Goal: Task Accomplishment & Management: Manage account settings

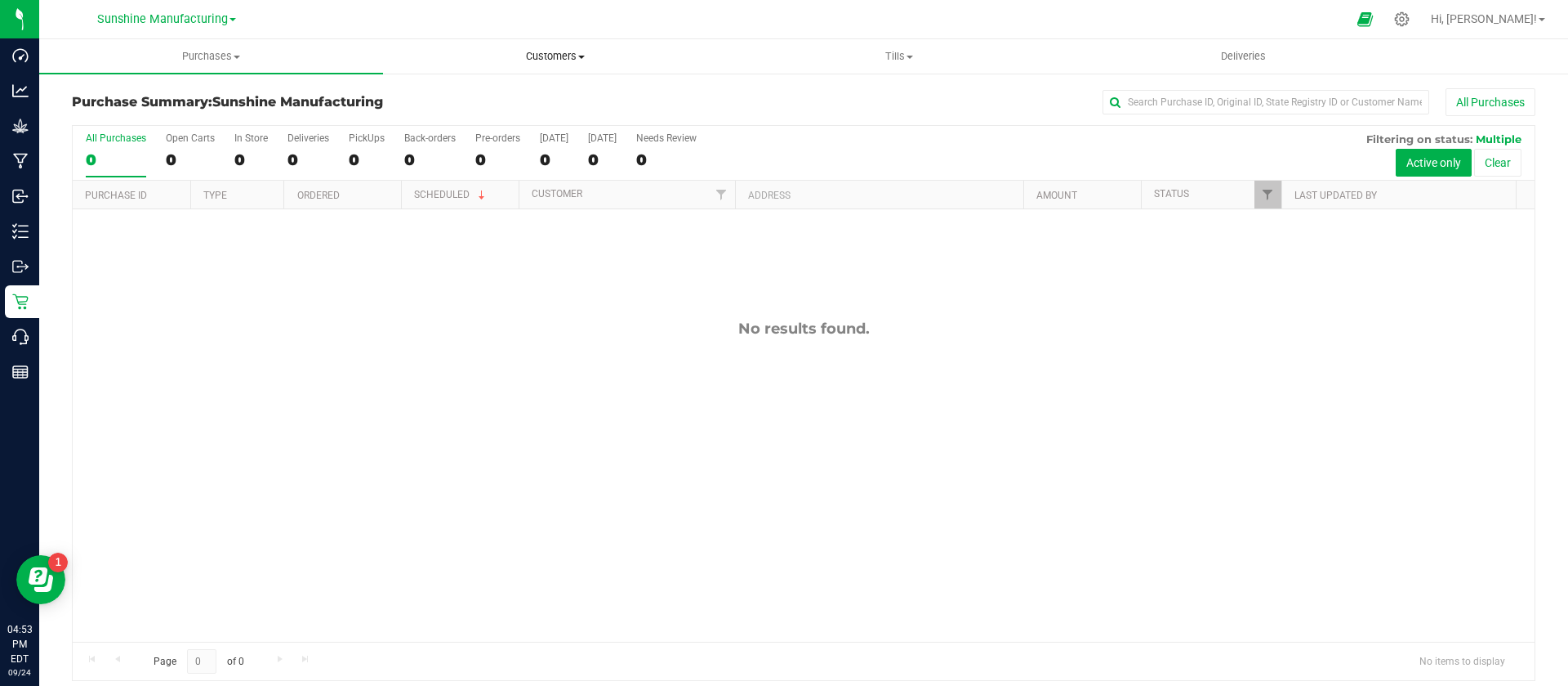
click at [569, 46] on uib-tab-heading "Customers All customers Add a new customer" at bounding box center [555, 57] width 342 height 33
click at [571, 100] on li "All customers" at bounding box center [555, 98] width 344 height 19
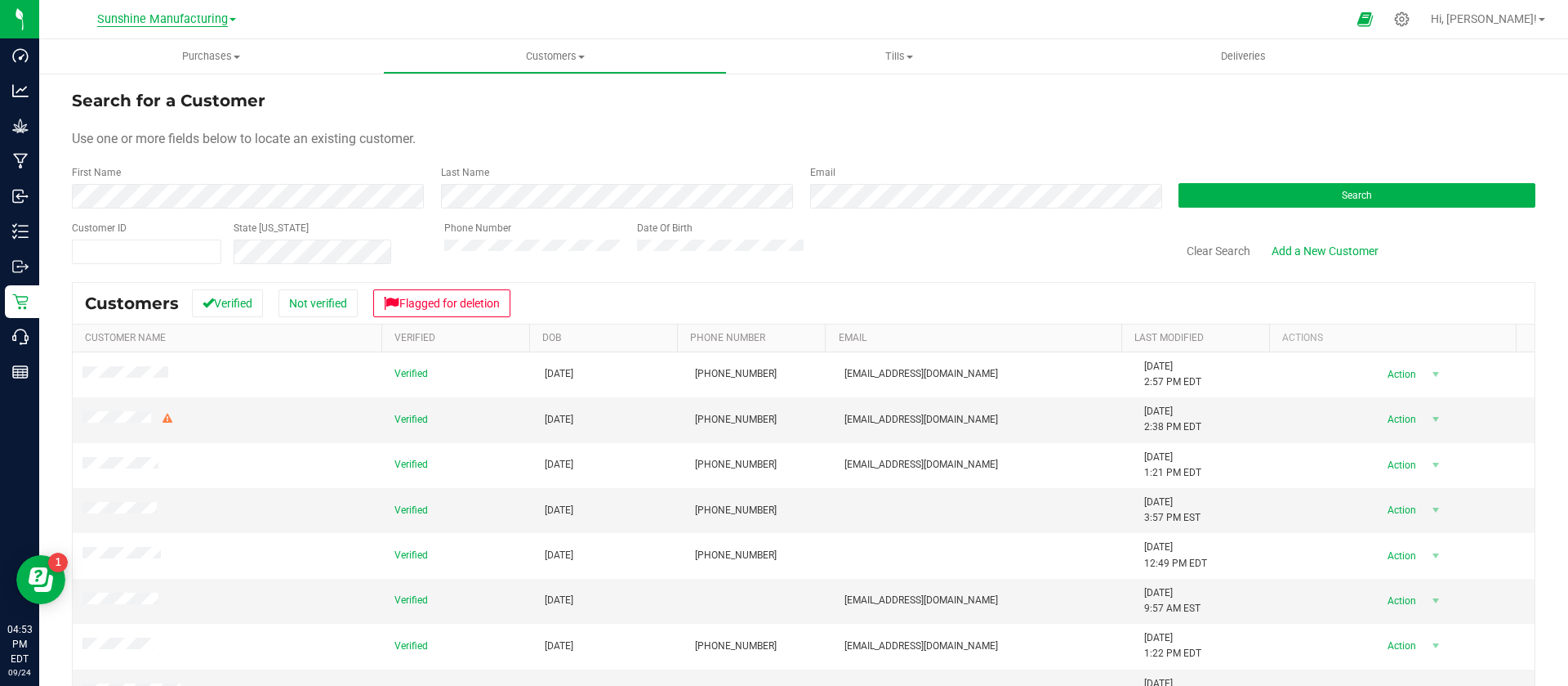
click at [200, 18] on span "Sunshine Manufacturing" at bounding box center [163, 19] width 131 height 15
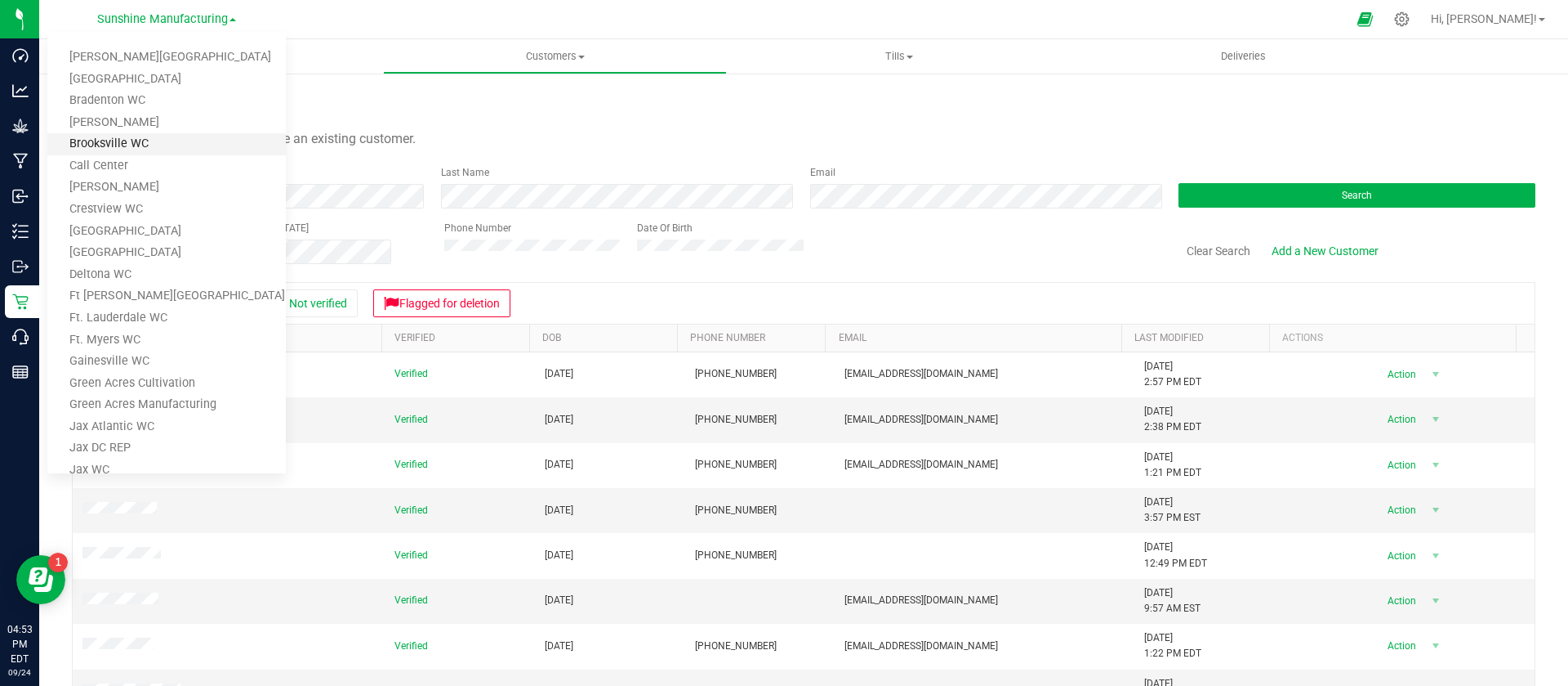
click at [196, 153] on link "Brooksville WC" at bounding box center [167, 144] width 239 height 22
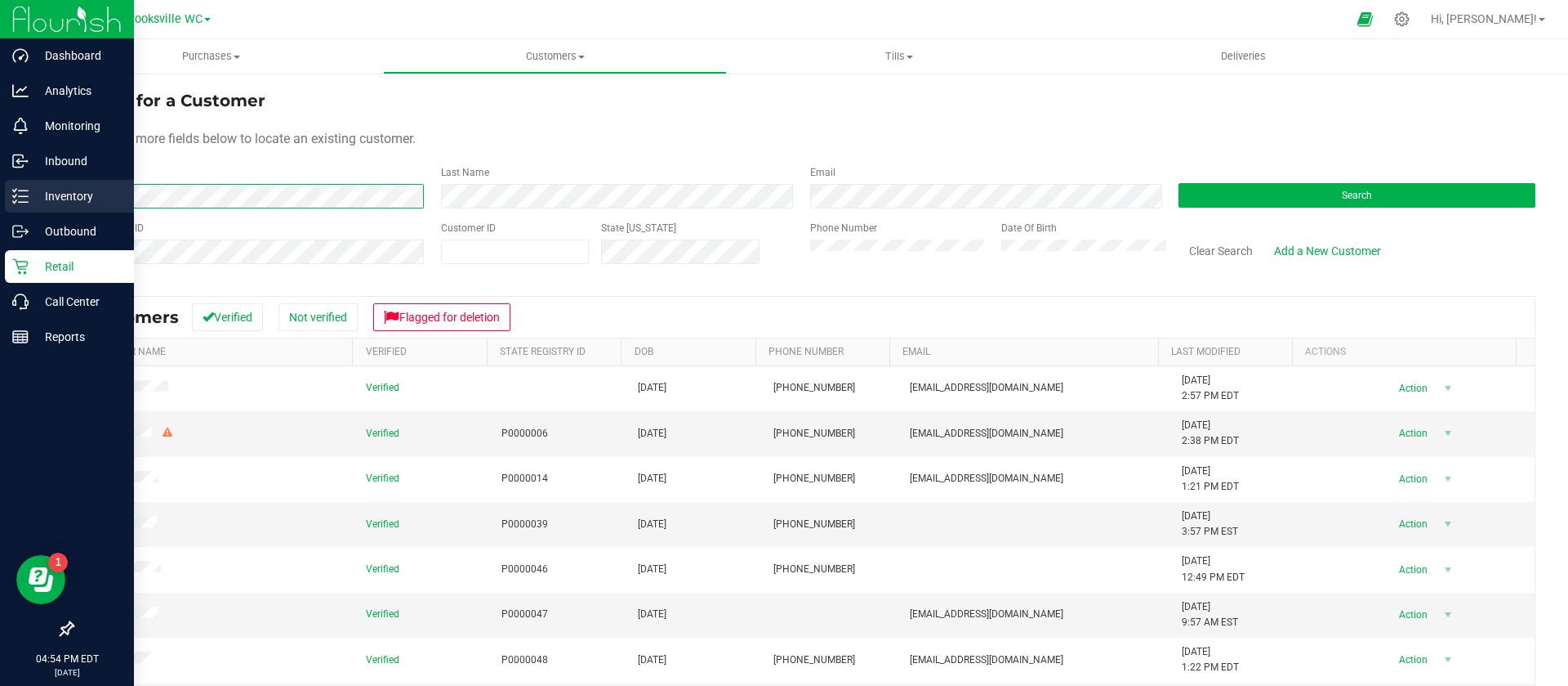
click at [0, 206] on div "Dashboard Analytics Monitoring Inbound Inventory Outbound Retail Call Center Re…" at bounding box center [784, 343] width 1568 height 686
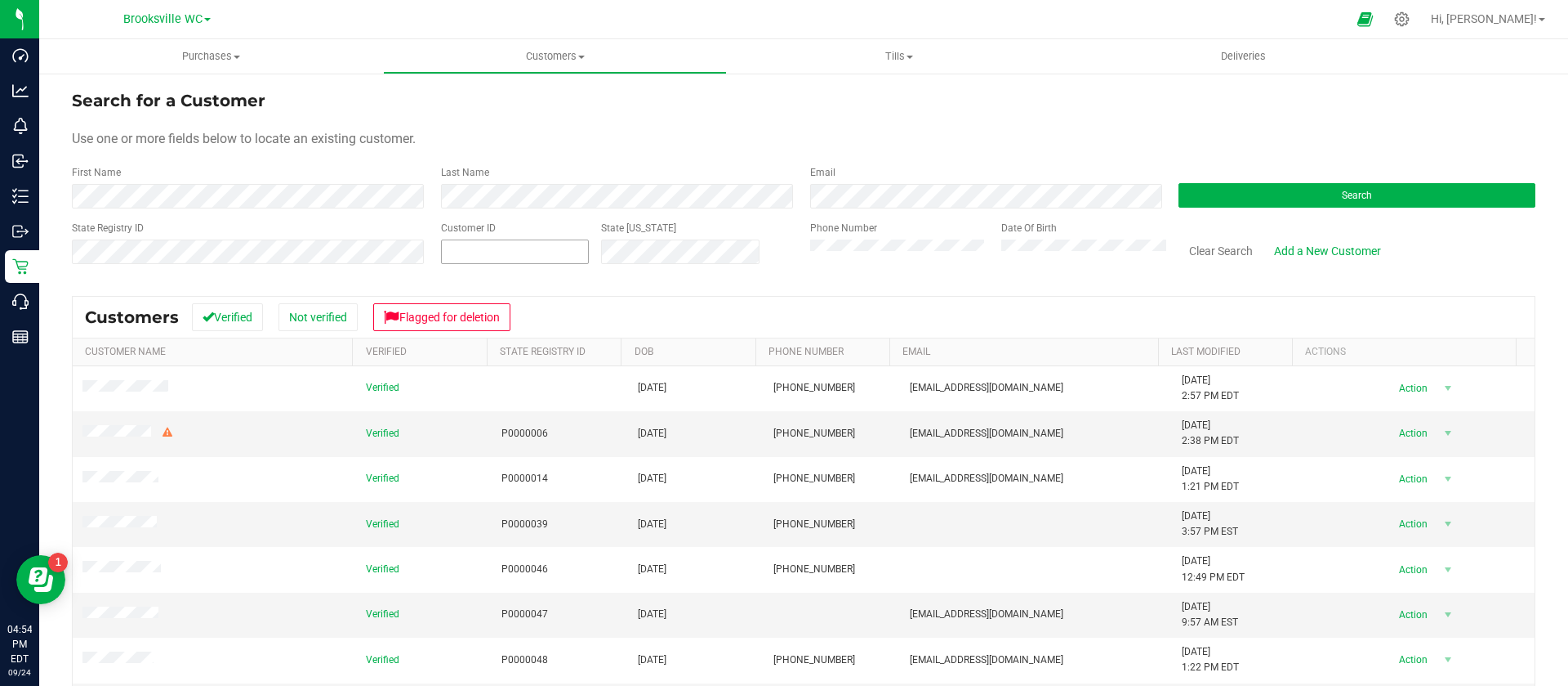
click at [528, 253] on span at bounding box center [515, 251] width 148 height 25
paste input "675413"
type input "675413"
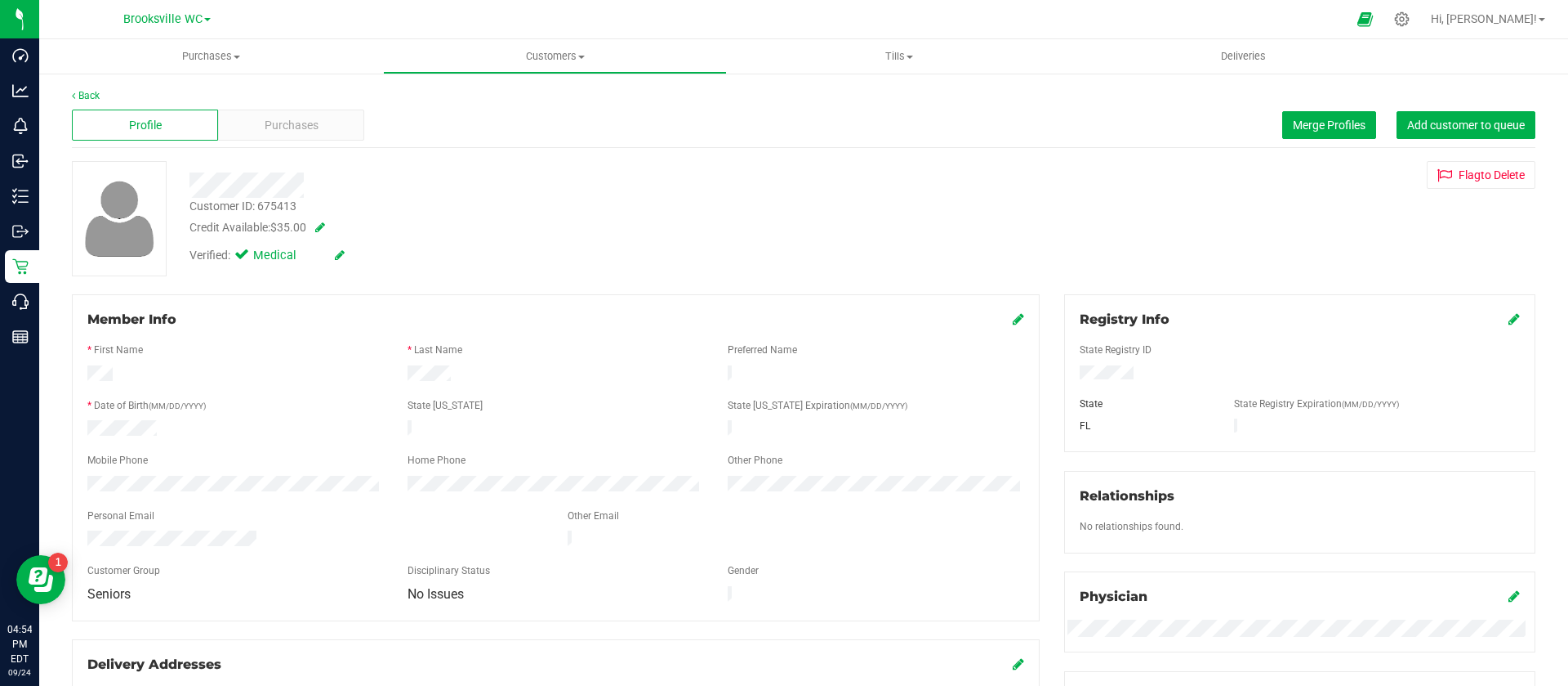
click at [325, 225] on span at bounding box center [317, 227] width 17 height 11
click at [426, 232] on span at bounding box center [426, 230] width 16 height 11
click at [338, 140] on div "Purchases" at bounding box center [290, 125] width 146 height 31
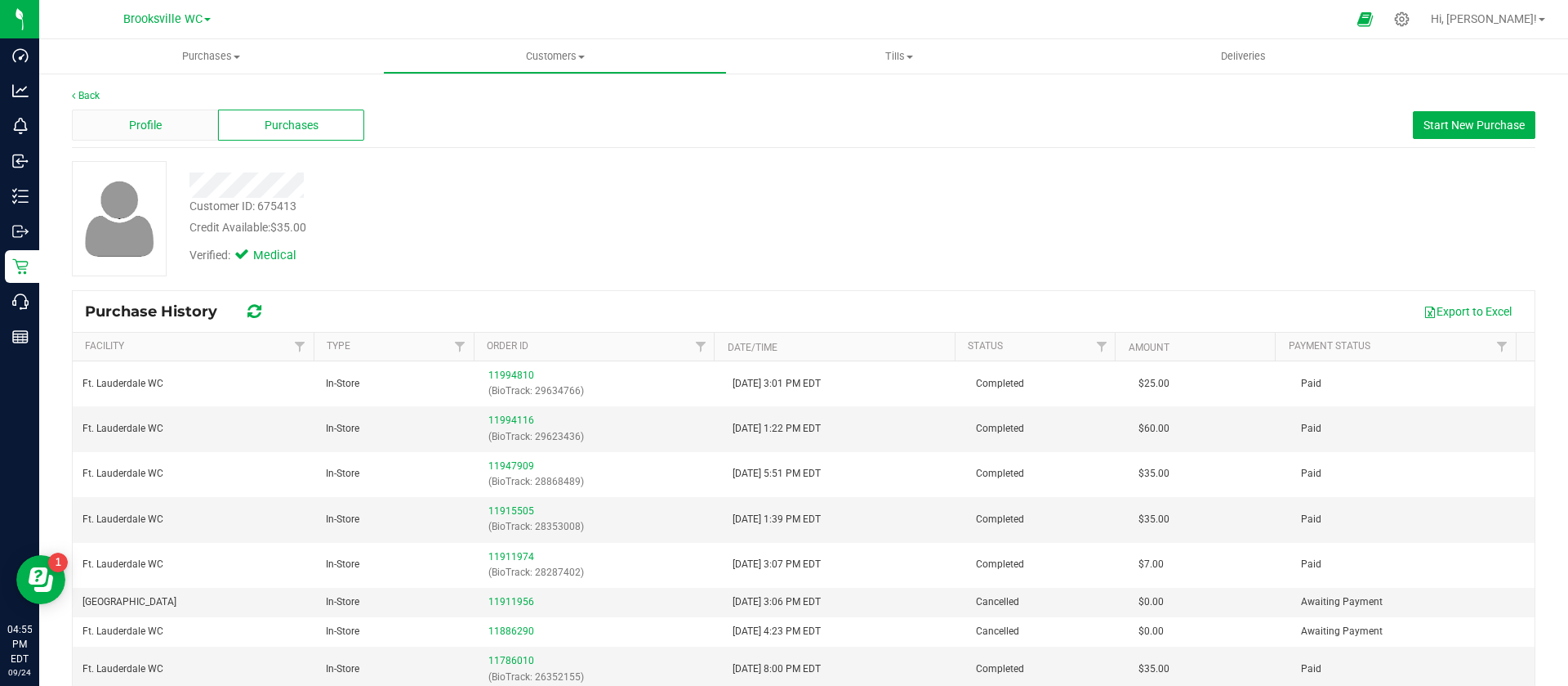
click at [196, 136] on div "Profile" at bounding box center [144, 125] width 146 height 31
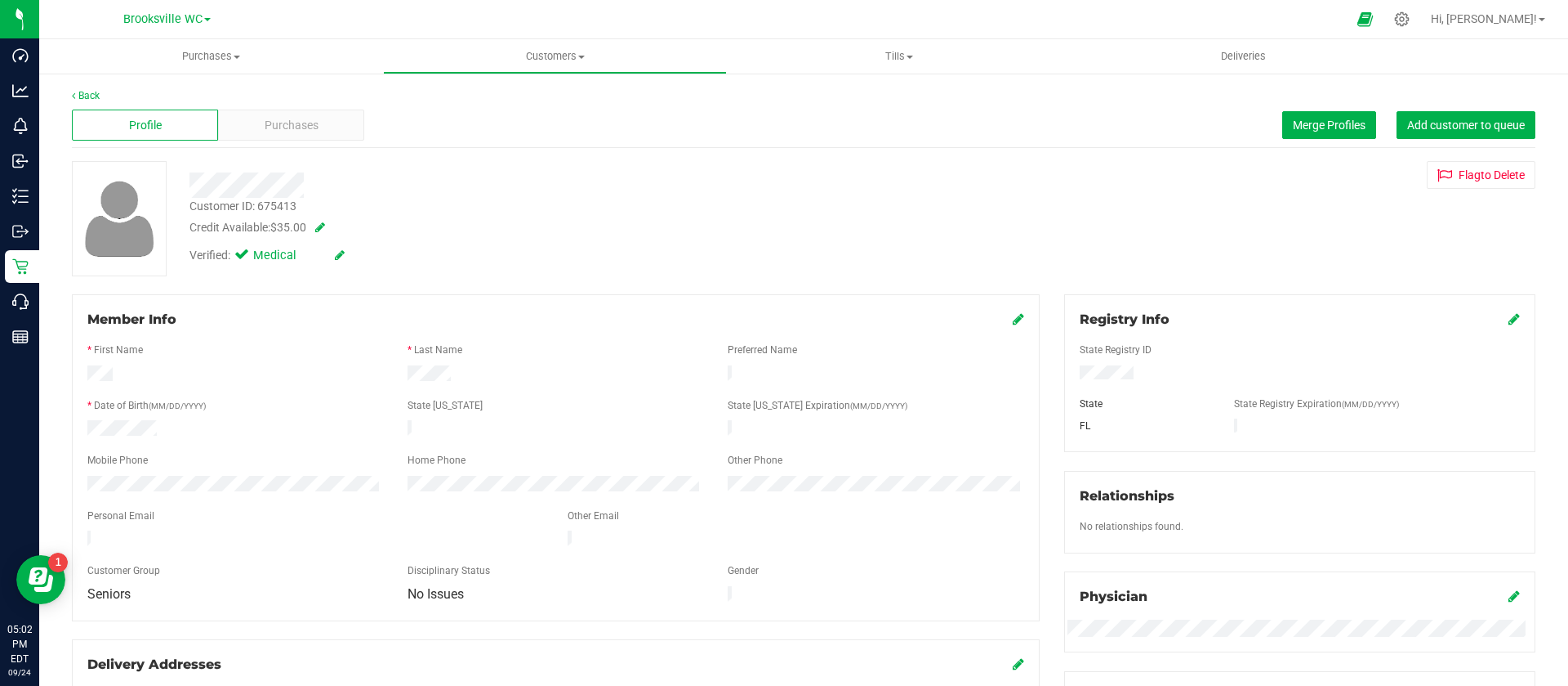
click at [325, 226] on span at bounding box center [317, 227] width 17 height 11
drag, startPoint x: 332, startPoint y: 232, endPoint x: 261, endPoint y: 232, distance: 71.0
click at [261, 232] on div "Credit Available: $35.00 35" at bounding box center [549, 231] width 720 height 25
type input "0"
type input "$0.00"
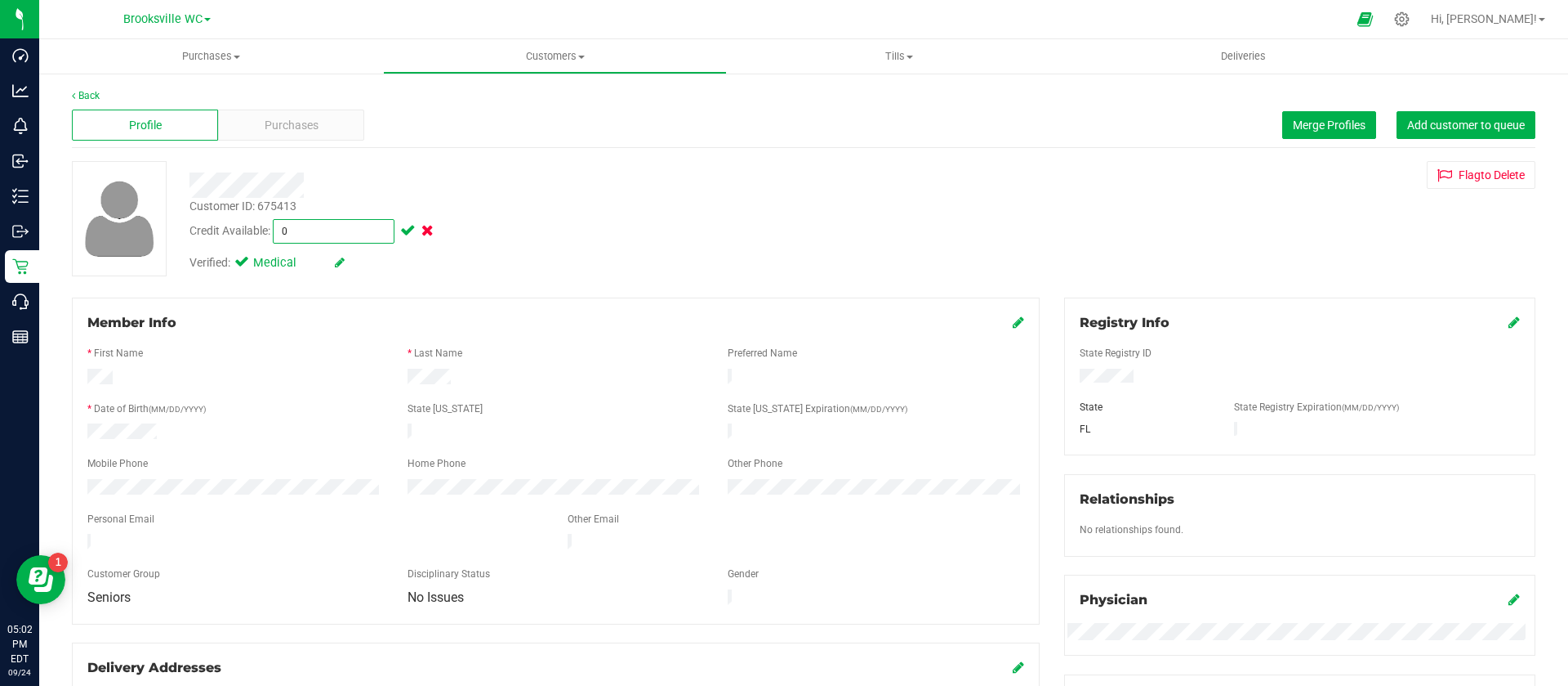
click at [488, 193] on div at bounding box center [550, 186] width 744 height 26
click at [406, 228] on span at bounding box center [406, 230] width 18 height 11
